Goal: Task Accomplishment & Management: Manage account settings

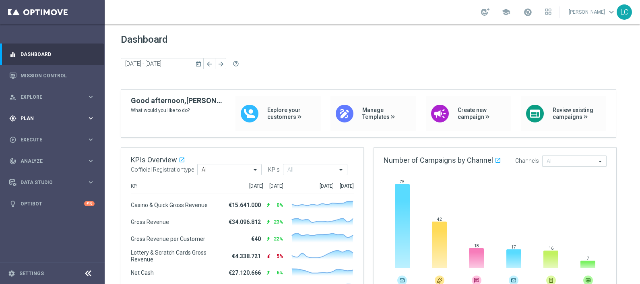
click at [33, 119] on span "Plan" at bounding box center [54, 118] width 66 height 5
click at [38, 134] on link "Target Groups" at bounding box center [52, 135] width 63 height 6
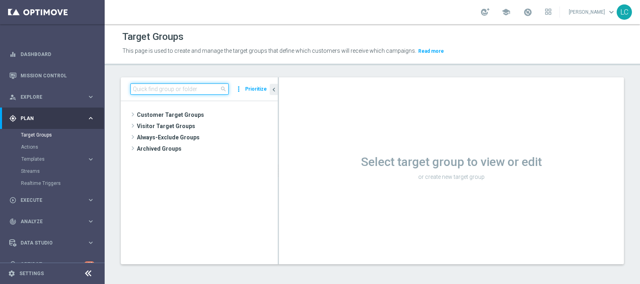
click at [195, 87] on input at bounding box center [179, 88] width 98 height 11
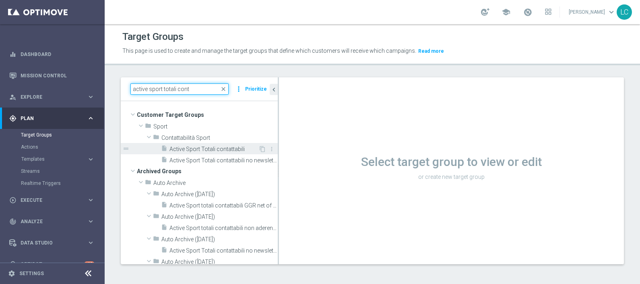
type input "active sport totali cont"
click at [207, 147] on span "Active Sport Totali contattabili" at bounding box center [213, 149] width 89 height 7
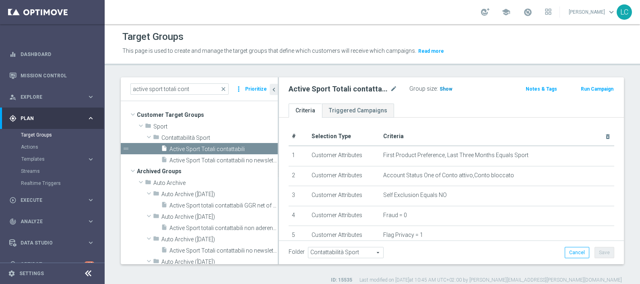
click at [445, 87] on span "Show" at bounding box center [445, 89] width 13 height 6
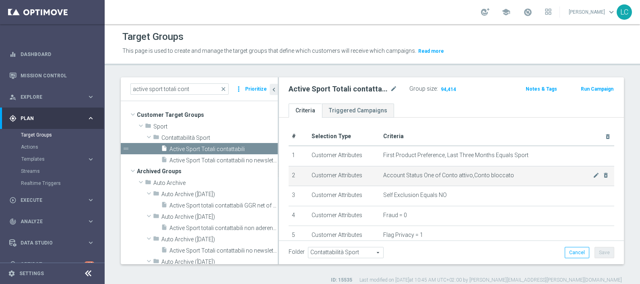
click at [442, 166] on td "Account Status One of Conto attivo,Conto bloccato mode_edit delete_forever" at bounding box center [497, 176] width 235 height 20
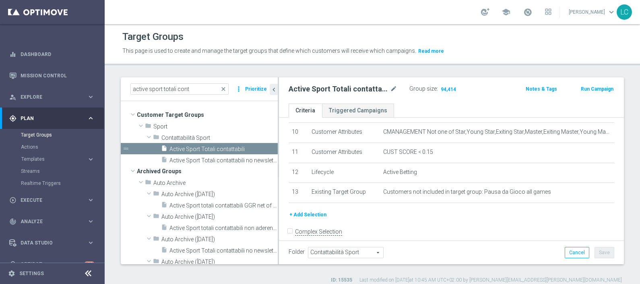
scroll to position [205, 0]
click at [447, 91] on span "94,414" at bounding box center [448, 90] width 17 height 8
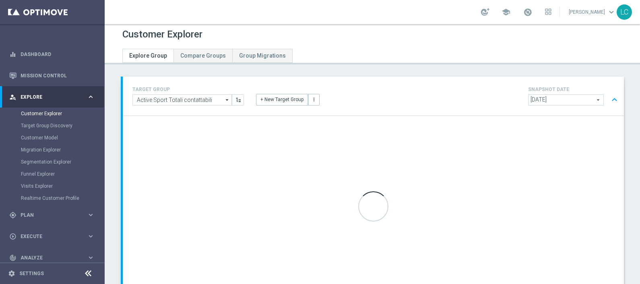
scroll to position [26, 0]
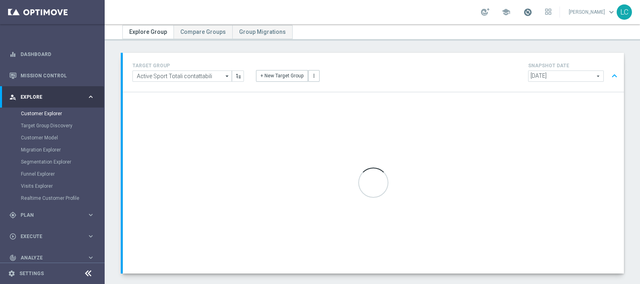
click at [524, 12] on span at bounding box center [527, 12] width 9 height 9
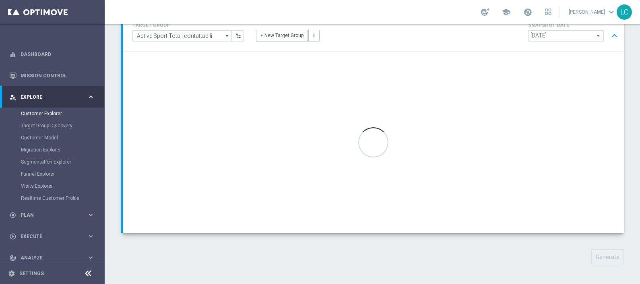
scroll to position [0, 0]
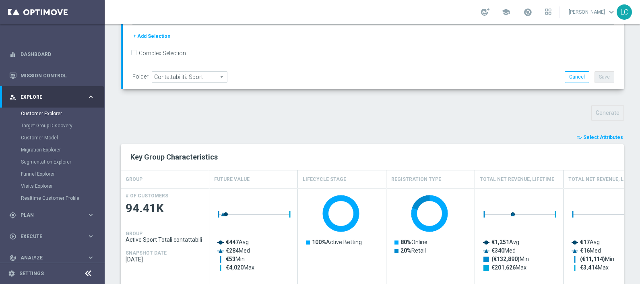
scroll to position [214, 0]
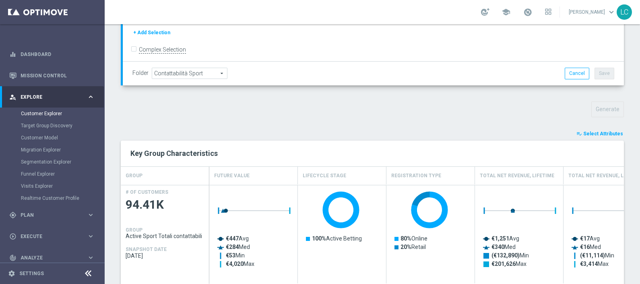
click at [587, 133] on span "Select Attributes" at bounding box center [603, 134] width 40 height 6
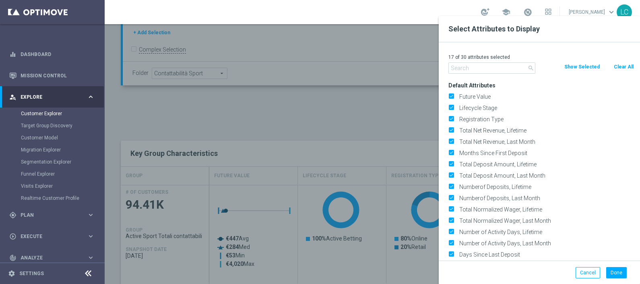
click at [616, 62] on button "Clear All" at bounding box center [623, 66] width 21 height 9
checkbox input "false"
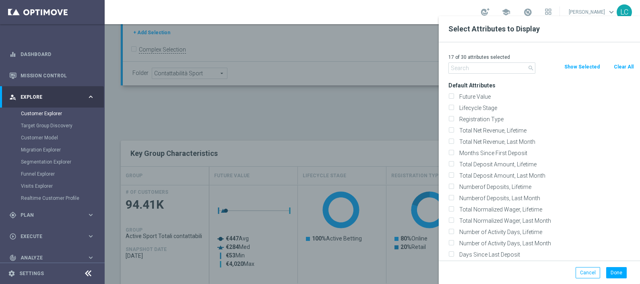
checkbox input "false"
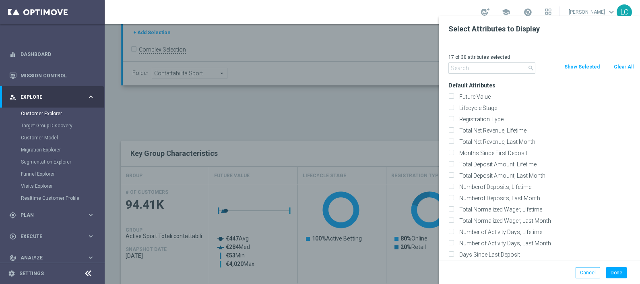
checkbox input "false"
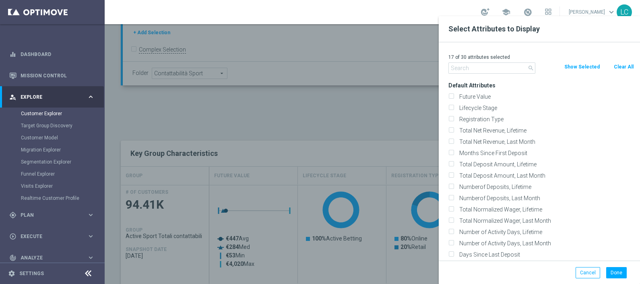
checkbox input "false"
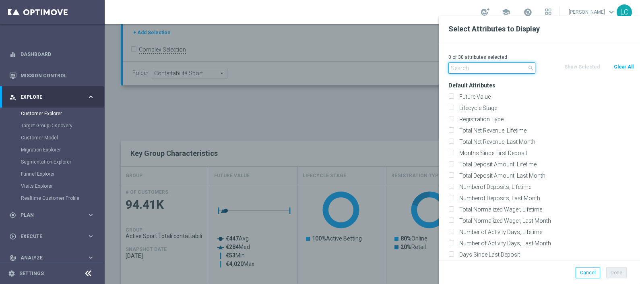
click at [473, 69] on input "text" at bounding box center [491, 67] width 87 height 11
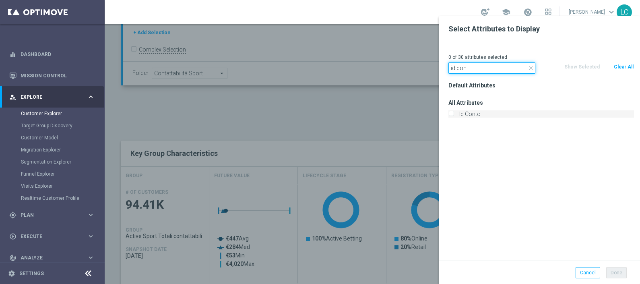
type input "id con"
click at [456, 114] on label "Id Conto" at bounding box center [544, 113] width 177 height 7
click at [454, 114] on input "Id Conto" at bounding box center [450, 114] width 5 height 5
checkbox input "true"
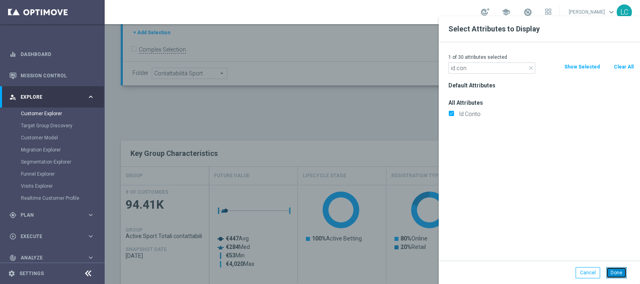
click at [613, 268] on button "Done" at bounding box center [616, 272] width 21 height 11
type input "Search"
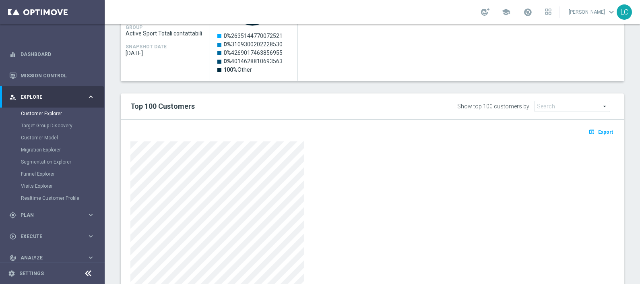
scroll to position [468, 0]
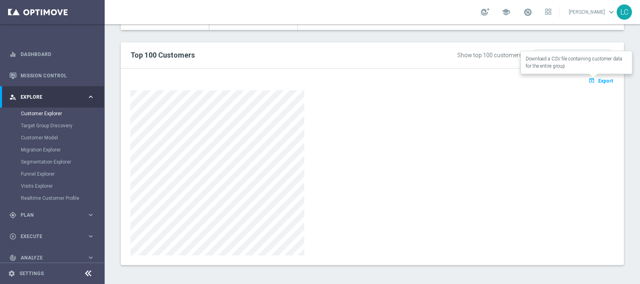
click at [598, 79] on span "Export" at bounding box center [605, 81] width 15 height 6
click at [333, 92] on div at bounding box center [372, 172] width 484 height 165
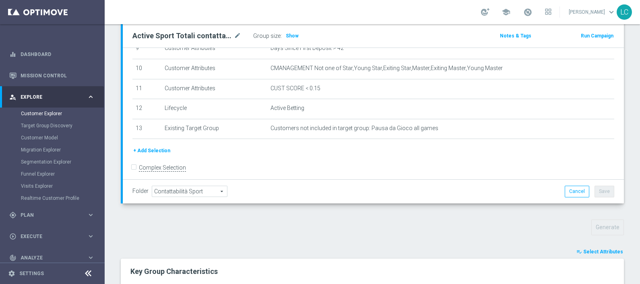
scroll to position [56, 0]
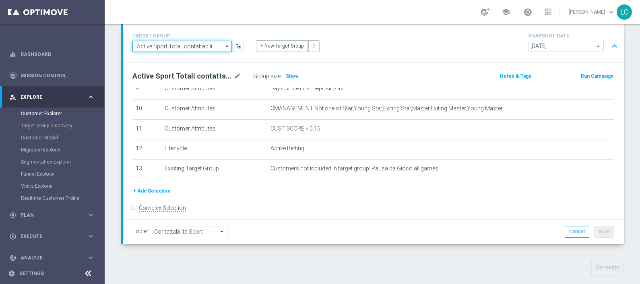
click at [214, 47] on input "Active Sport Totali contattabili" at bounding box center [181, 46] width 99 height 11
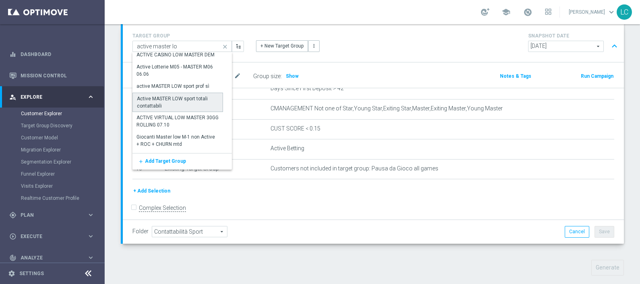
scroll to position [301, 0]
click at [161, 101] on div "Active MASTER LOW sport totali contattabili" at bounding box center [178, 102] width 82 height 14
type input "Active MASTER LOW sport totali contattabili"
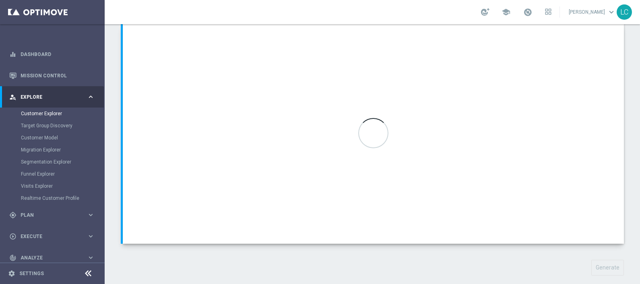
type input "Active BETTING Master low"
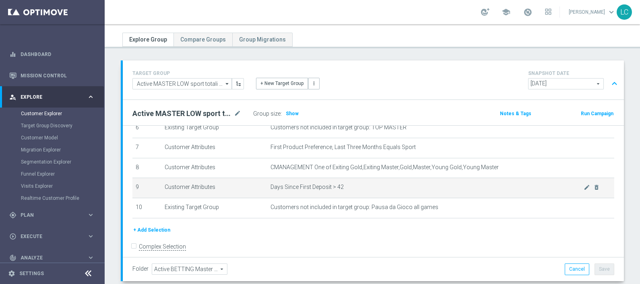
scroll to position [138, 0]
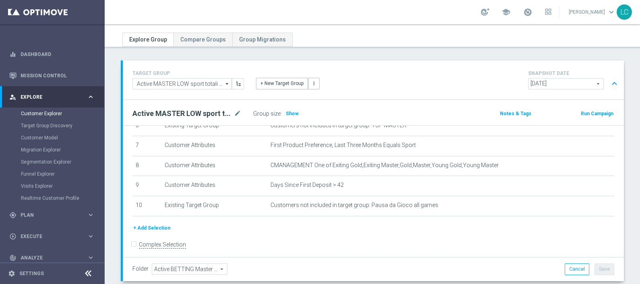
click at [153, 224] on button "+ Add Selection" at bounding box center [151, 227] width 39 height 9
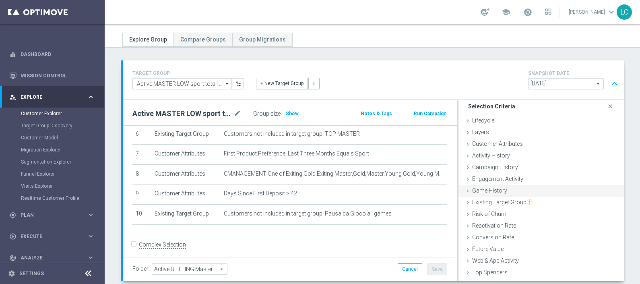
scroll to position [9, 0]
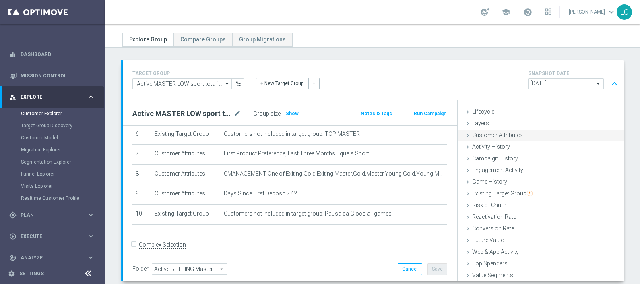
click at [495, 133] on span "Customer Attributes" at bounding box center [497, 135] width 51 height 6
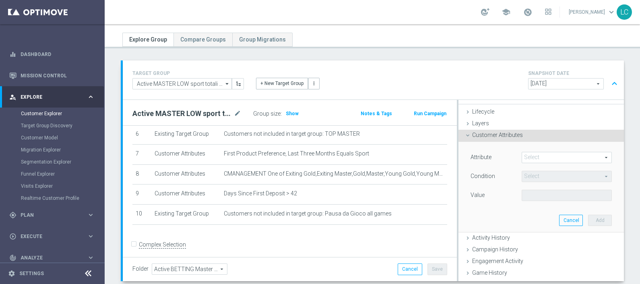
click at [535, 153] on span at bounding box center [566, 157] width 89 height 10
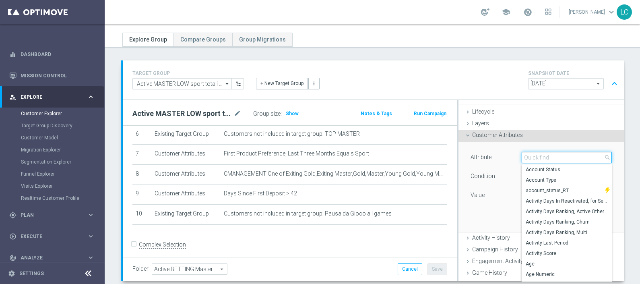
click at [535, 153] on input "search" at bounding box center [567, 157] width 90 height 11
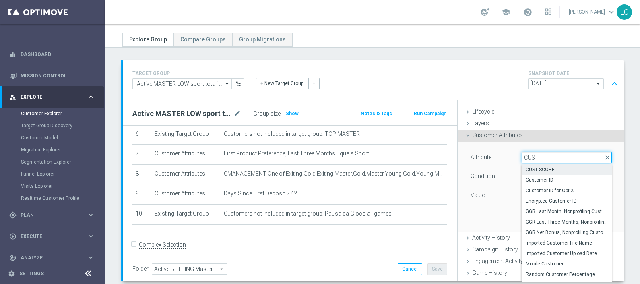
type input "CUST"
click at [539, 167] on span "CUST SCORE" at bounding box center [567, 169] width 82 height 6
type input "CUST SCORE"
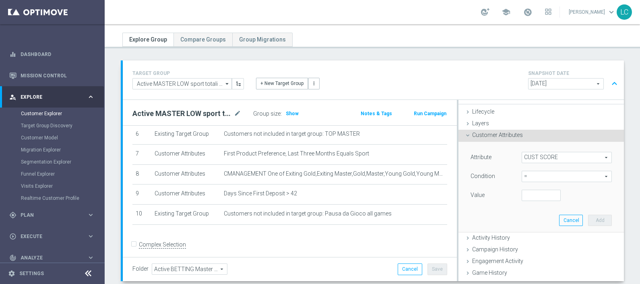
click at [533, 175] on span "=" at bounding box center [566, 176] width 89 height 10
click at [530, 183] on label "<" at bounding box center [567, 188] width 90 height 10
type input "<"
click at [523, 192] on input "number" at bounding box center [541, 195] width 39 height 11
type input "0"
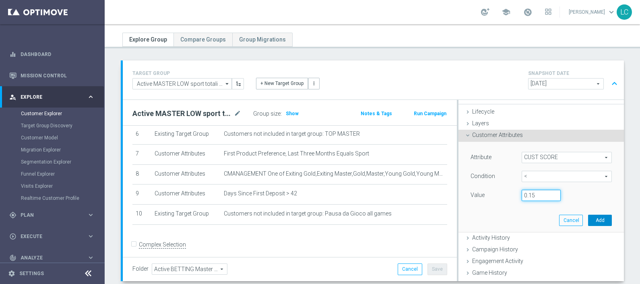
type input "0.15"
click at [588, 222] on button "Add" at bounding box center [600, 219] width 24 height 11
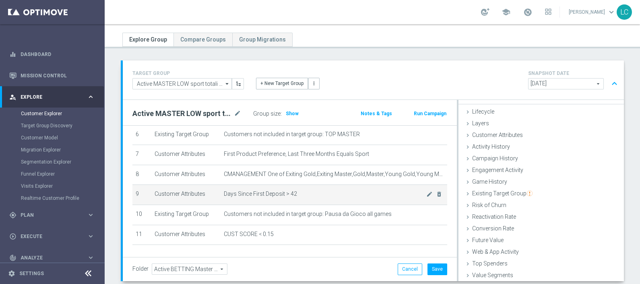
scroll to position [129, 0]
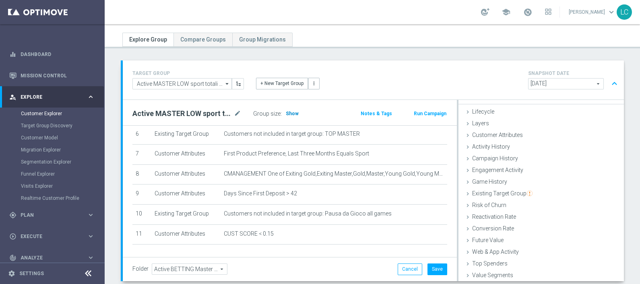
click at [291, 111] on span "Show" at bounding box center [292, 114] width 13 height 6
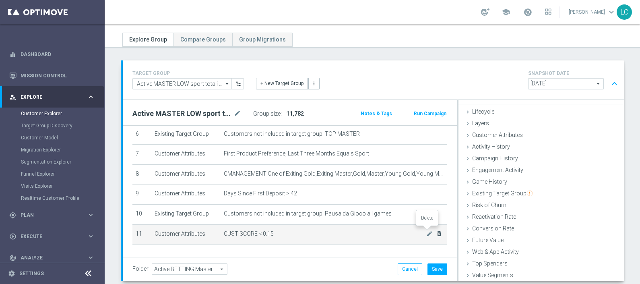
click at [436, 231] on icon "delete_forever" at bounding box center [439, 233] width 6 height 6
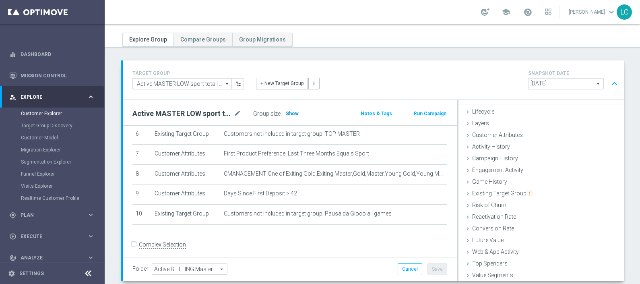
click at [290, 111] on span "Show" at bounding box center [292, 114] width 13 height 6
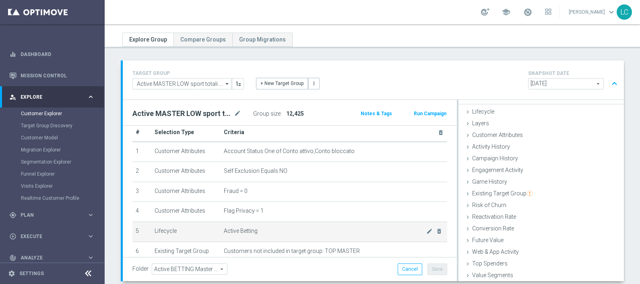
scroll to position [0, 0]
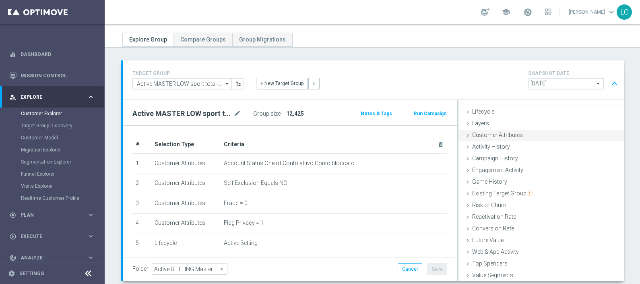
click at [499, 133] on span "Customer Attributes" at bounding box center [497, 135] width 51 height 6
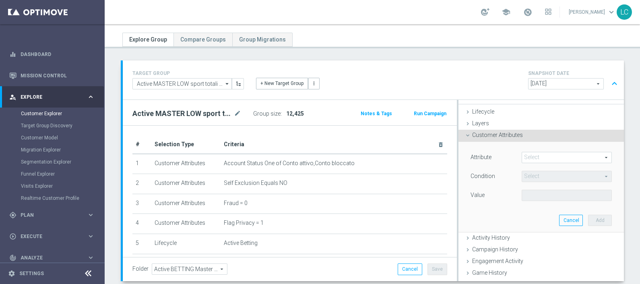
click at [529, 153] on span at bounding box center [566, 157] width 89 height 10
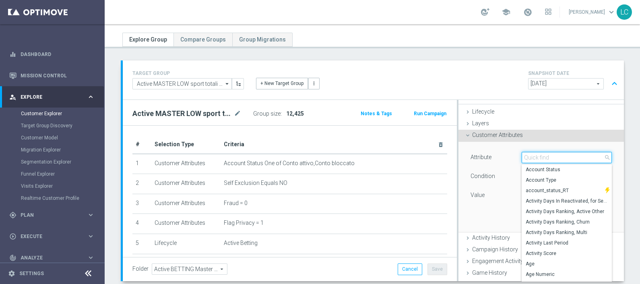
click at [529, 153] on input "search" at bounding box center [567, 157] width 90 height 11
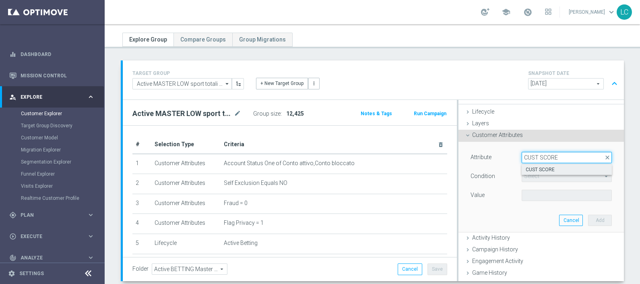
type input "CUST SCORE"
click at [537, 167] on span "CUST SCORE" at bounding box center [567, 169] width 82 height 6
type input "CUST SCORE"
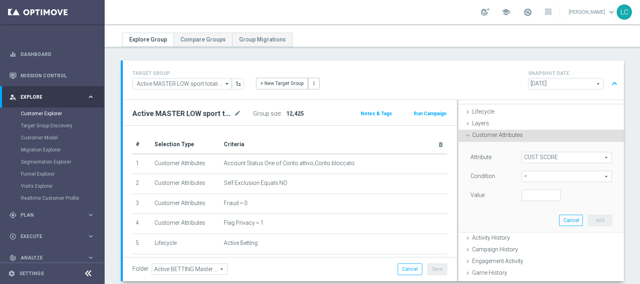
click at [535, 173] on span "=" at bounding box center [566, 176] width 89 height 10
click at [532, 185] on span "<" at bounding box center [567, 188] width 82 height 6
type input "<"
click at [526, 194] on input "number" at bounding box center [541, 195] width 39 height 11
type input "0"
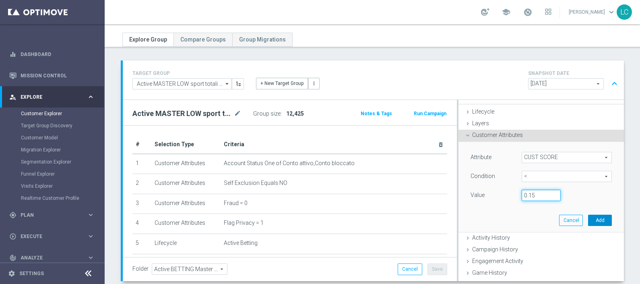
type input "0.15"
click at [588, 218] on button "Add" at bounding box center [600, 219] width 24 height 11
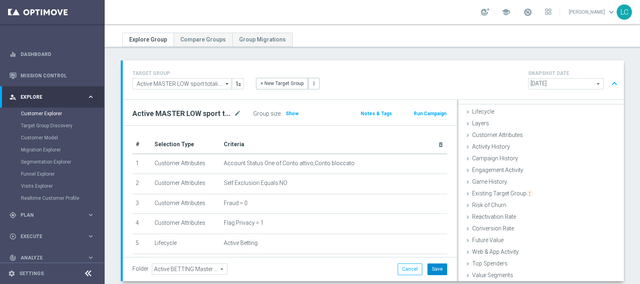
click at [439, 264] on button "Save" at bounding box center [437, 268] width 20 height 11
click at [239, 109] on icon "mode_edit" at bounding box center [237, 114] width 7 height 10
click at [412, 57] on div "Customer Explorer Explore Group Compare Groups Group Migrations TARGET GROUP Ac…" at bounding box center [372, 154] width 535 height 260
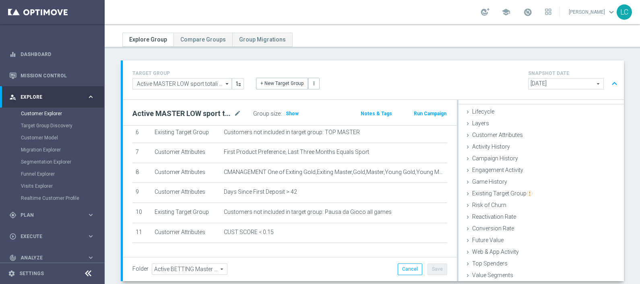
scroll to position [149, 0]
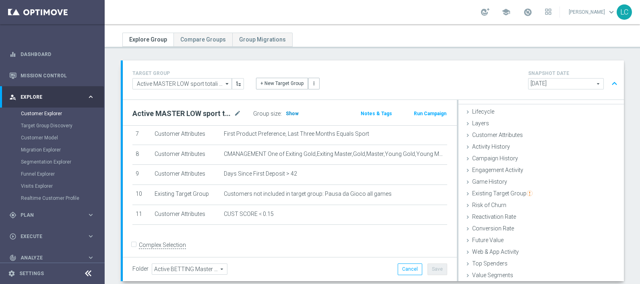
click at [287, 113] on span "Show" at bounding box center [292, 114] width 13 height 6
click at [289, 114] on span "11,782" at bounding box center [295, 113] width 18 height 6
click at [608, 87] on button "expand_less" at bounding box center [614, 83] width 12 height 15
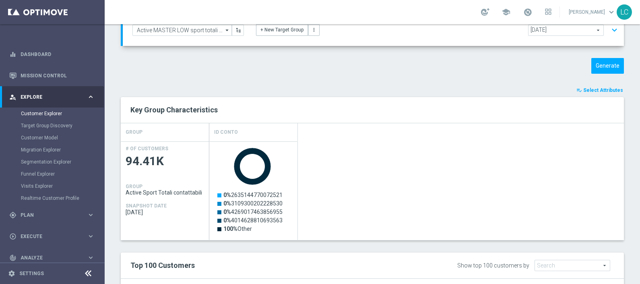
scroll to position [46, 0]
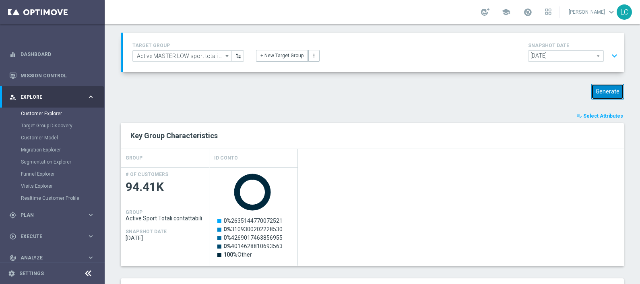
click at [603, 94] on button "Generate" at bounding box center [607, 92] width 33 height 16
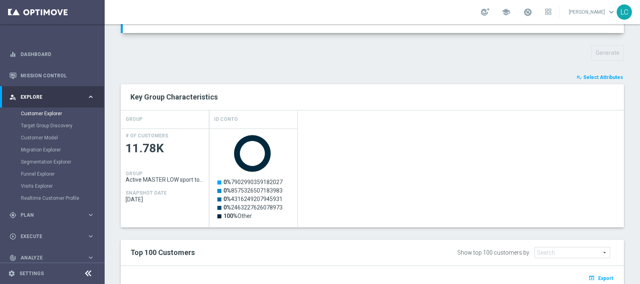
scroll to position [85, 0]
click at [591, 74] on span "Select Attributes" at bounding box center [603, 77] width 40 height 6
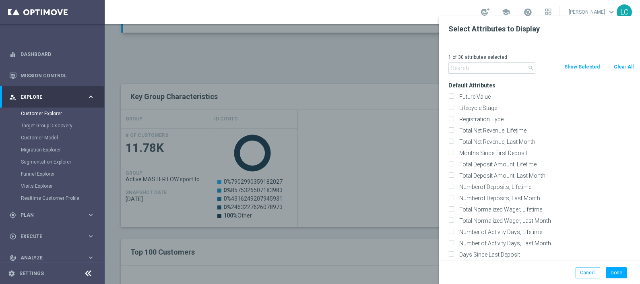
click at [479, 68] on input "text" at bounding box center [491, 67] width 87 height 11
click at [580, 66] on button "Show Selected" at bounding box center [581, 66] width 37 height 9
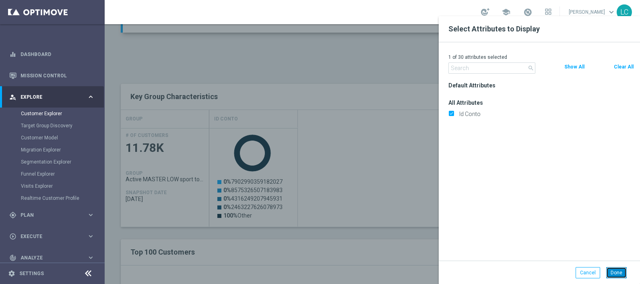
click at [617, 275] on button "Done" at bounding box center [616, 272] width 21 height 11
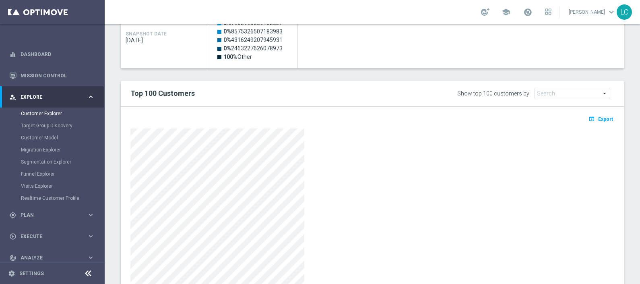
scroll to position [244, 0]
click at [598, 118] on span "Export" at bounding box center [605, 119] width 15 height 6
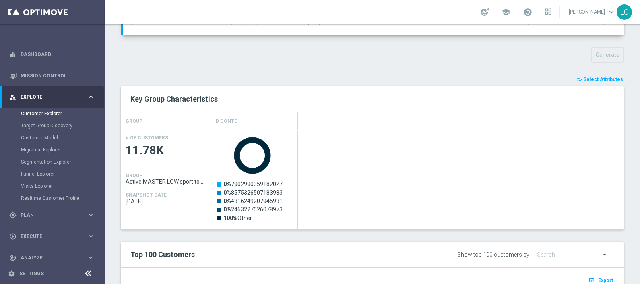
scroll to position [5, 0]
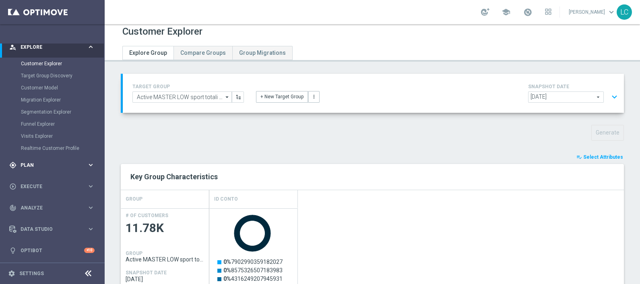
click at [51, 157] on div "gps_fixed Plan keyboard_arrow_right" at bounding box center [52, 164] width 104 height 21
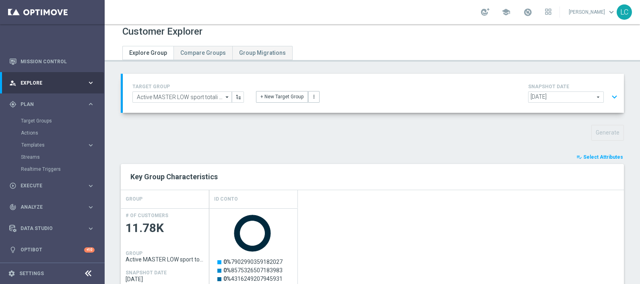
scroll to position [14, 0]
click at [36, 115] on div "Target Groups" at bounding box center [62, 121] width 83 height 12
click at [37, 123] on link "Target Groups" at bounding box center [52, 121] width 63 height 6
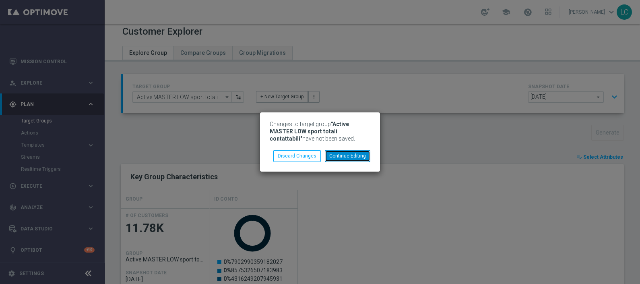
click at [339, 156] on button "Continue Editing" at bounding box center [347, 155] width 45 height 11
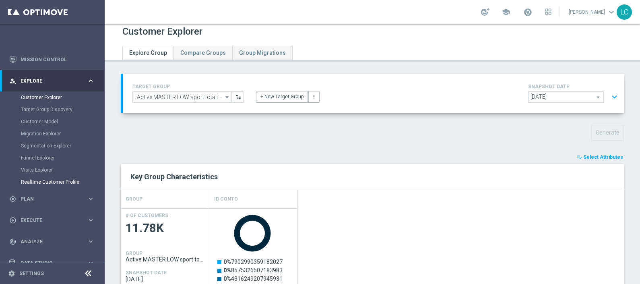
scroll to position [17, 0]
click at [30, 200] on div "gps_fixed Plan" at bounding box center [48, 197] width 78 height 7
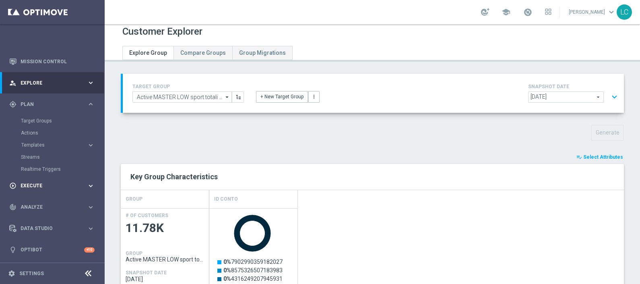
scroll to position [14, 0]
click at [36, 122] on link "Target Groups" at bounding box center [52, 121] width 63 height 6
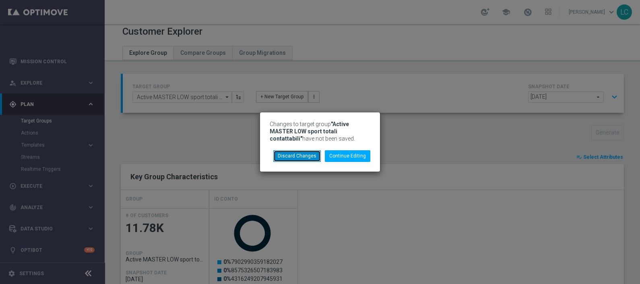
click at [303, 156] on button "Discard Changes" at bounding box center [296, 155] width 47 height 11
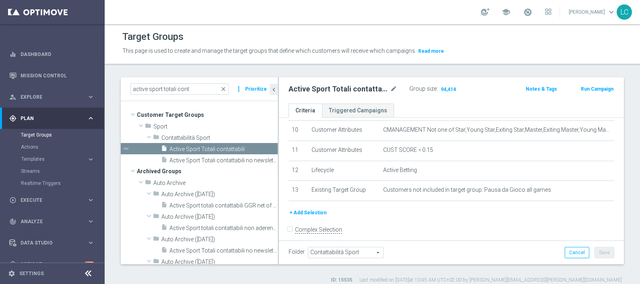
scroll to position [205, 0]
drag, startPoint x: 197, startPoint y: 87, endPoint x: 130, endPoint y: 94, distance: 68.0
click at [130, 94] on div "active sport totali cont close more_vert Prioritize" at bounding box center [199, 89] width 157 height 24
paste input "Multi Talent ggr nb lm > 0 1st Sport lm"
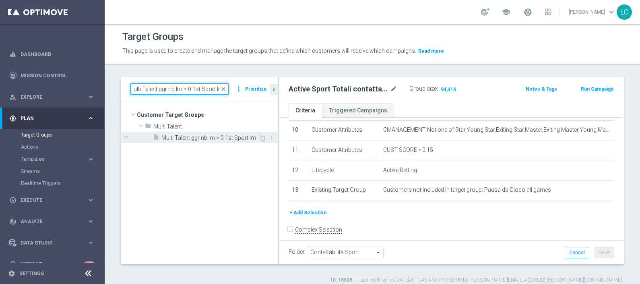
type input "Multi Talent ggr nb lm > 0 1st Sport lm"
click at [203, 137] on span "Multi Talent ggr nb lm > 0 1st Sport lm" at bounding box center [209, 137] width 97 height 7
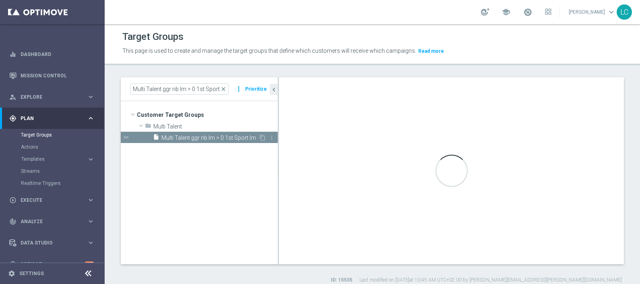
type input "Multi Talent"
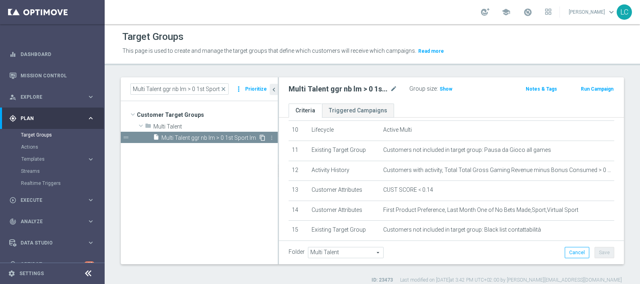
click at [262, 138] on icon "content_copy" at bounding box center [262, 137] width 6 height 6
click at [392, 90] on icon "mode_edit" at bounding box center [393, 89] width 7 height 10
type input "Multi Talent ggr nb lm > 0 1st Sport lm"
